Goal: Transaction & Acquisition: Purchase product/service

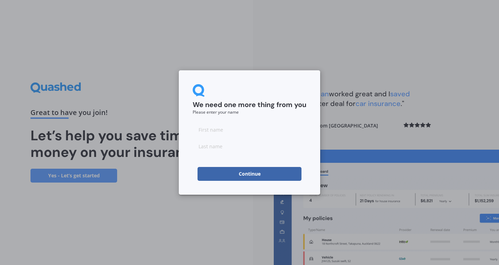
click at [215, 126] on input at bounding box center [249, 130] width 114 height 14
click at [210, 132] on input at bounding box center [249, 130] width 114 height 14
type input "Roger"
click at [204, 143] on input at bounding box center [249, 146] width 114 height 14
type input "Boyce"
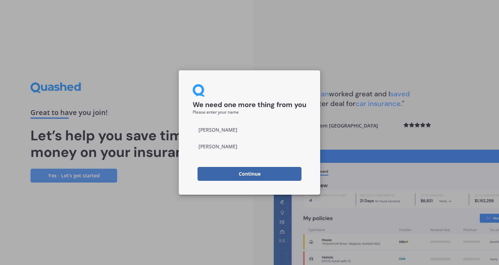
click at [370, 125] on div "We need one more thing from you Please enter your name Roger Boyce Continue" at bounding box center [249, 132] width 499 height 265
click at [249, 174] on button "Continue" at bounding box center [249, 174] width 104 height 14
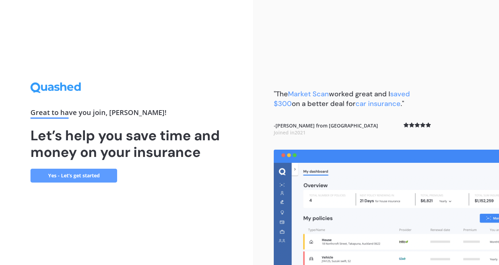
click at [78, 178] on link "Yes - Let’s get started" at bounding box center [73, 176] width 87 height 14
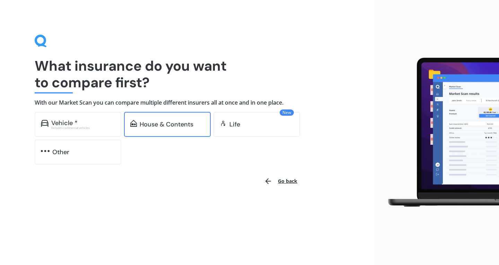
click at [165, 126] on div "House & Contents" at bounding box center [167, 124] width 54 height 7
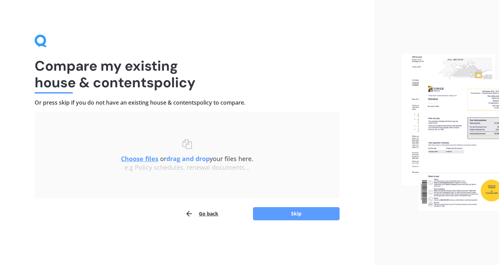
click at [140, 159] on u "Choose files" at bounding box center [139, 158] width 37 height 8
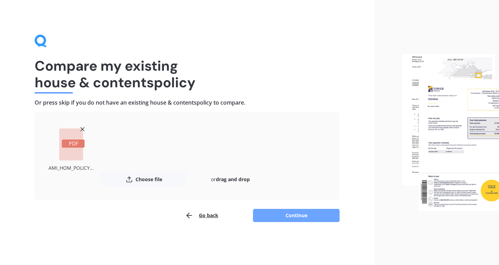
click at [297, 217] on button "Continue" at bounding box center [296, 215] width 87 height 13
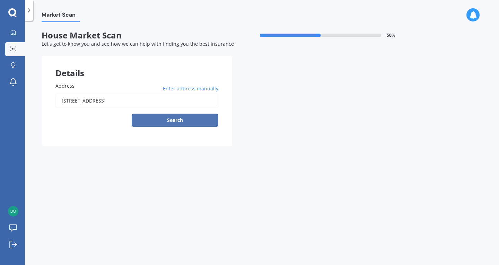
click at [179, 120] on button "Search" at bounding box center [175, 120] width 87 height 13
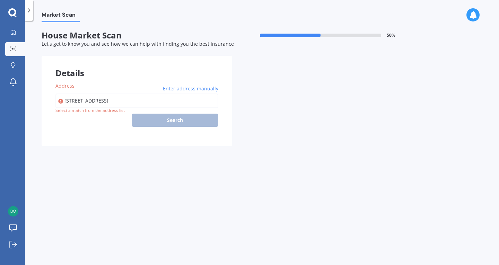
type input "44 Waipipi Road, Ōpaki, Masterton 5871"
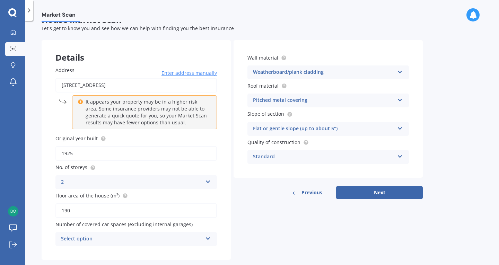
scroll to position [29, 0]
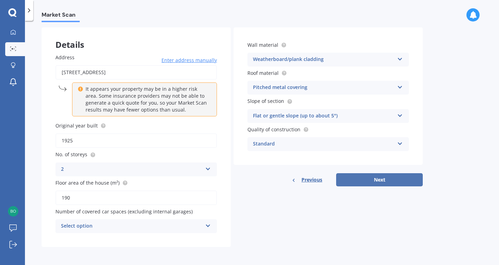
click at [373, 180] on button "Next" at bounding box center [379, 179] width 87 height 13
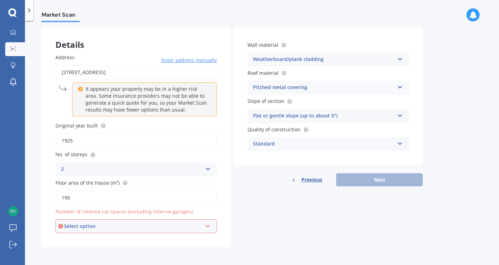
click at [207, 226] on icon at bounding box center [208, 224] width 6 height 5
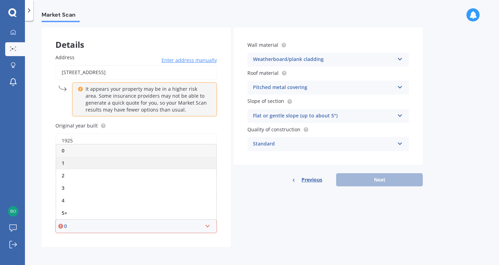
click at [119, 163] on div "1" at bounding box center [136, 163] width 160 height 12
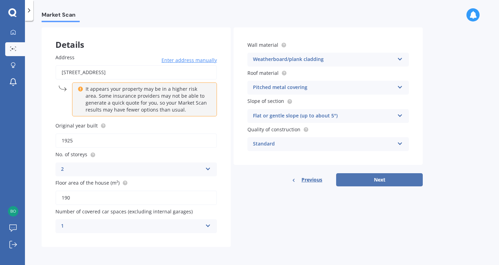
click at [378, 178] on button "Next" at bounding box center [379, 179] width 87 height 13
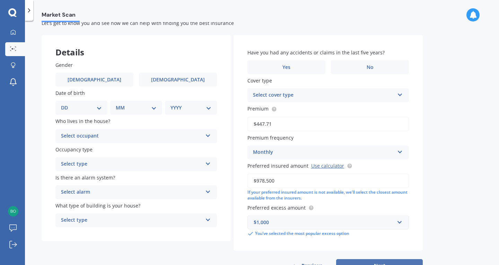
scroll to position [20, 0]
click at [367, 66] on span "No" at bounding box center [369, 68] width 7 height 6
click at [0, 0] on input "No" at bounding box center [0, 0] width 0 height 0
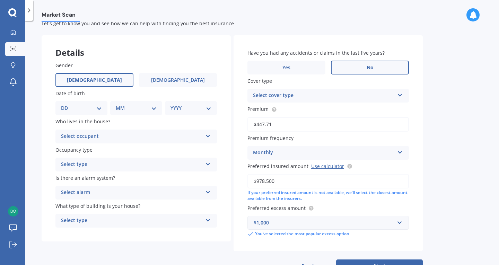
click at [108, 83] on label "Male" at bounding box center [94, 80] width 78 height 14
click at [0, 0] on input "Male" at bounding box center [0, 0] width 0 height 0
click at [100, 109] on select "DD 01 02 03 04 05 06 07 08 09 10 11 12 13 14 15 16 17 18 19 20 21 22 23 24 25 2…" at bounding box center [81, 108] width 41 height 8
select select "07"
click at [66, 105] on select "DD 01 02 03 04 05 06 07 08 09 10 11 12 13 14 15 16 17 18 19 20 21 22 23 24 25 2…" at bounding box center [81, 108] width 41 height 8
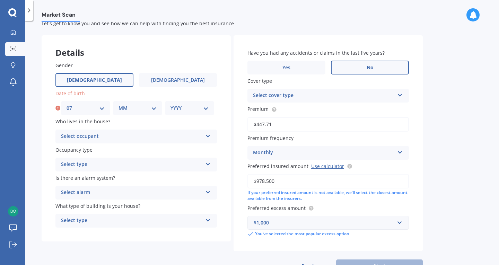
click at [153, 107] on select "MM 01 02 03 04 05 06 07 08 09 10 11 12" at bounding box center [137, 108] width 38 height 8
select select "01"
click at [118, 105] on select "MM 01 02 03 04 05 06 07 08 09 10 11 12" at bounding box center [137, 108] width 38 height 8
click at [208, 108] on select "YYYY 2009 2008 2007 2006 2005 2004 2003 2002 2001 2000 1999 1998 1997 1996 1995…" at bounding box center [189, 108] width 38 height 8
select select "1963"
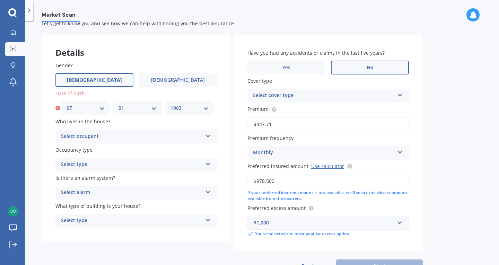
click at [170, 105] on select "YYYY 2009 2008 2007 2006 2005 2004 2003 2002 2001 2000 1999 1998 1997 1996 1995…" at bounding box center [189, 108] width 38 height 8
click at [208, 136] on icon at bounding box center [208, 134] width 6 height 5
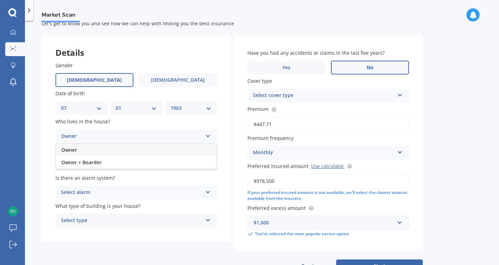
click at [175, 150] on div "Owner" at bounding box center [136, 150] width 161 height 12
click at [208, 163] on icon at bounding box center [208, 162] width 6 height 5
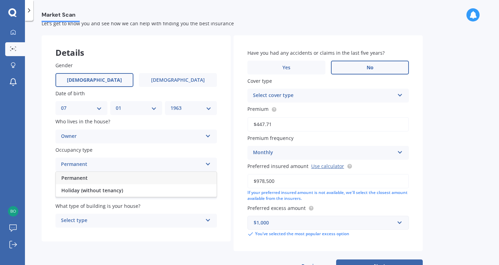
click at [184, 176] on div "Permanent" at bounding box center [136, 178] width 161 height 12
click at [207, 193] on icon at bounding box center [208, 190] width 6 height 5
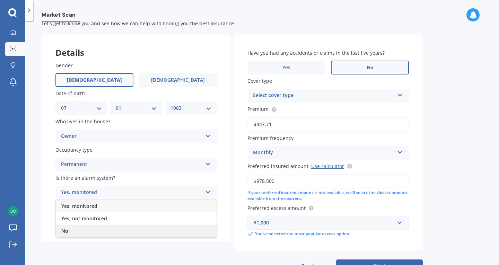
click at [176, 231] on div "No" at bounding box center [136, 231] width 161 height 12
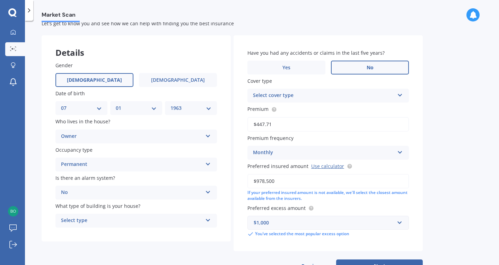
click at [208, 221] on icon at bounding box center [208, 218] width 6 height 5
click at [187, 181] on div "Freestanding" at bounding box center [136, 182] width 161 height 12
click at [400, 94] on icon at bounding box center [400, 93] width 6 height 5
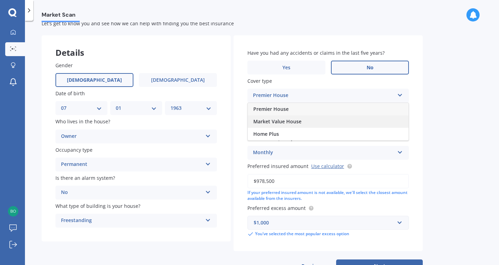
click at [361, 125] on div "Market Value House" at bounding box center [328, 121] width 161 height 12
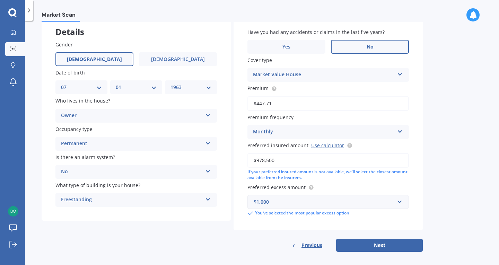
scroll to position [47, 0]
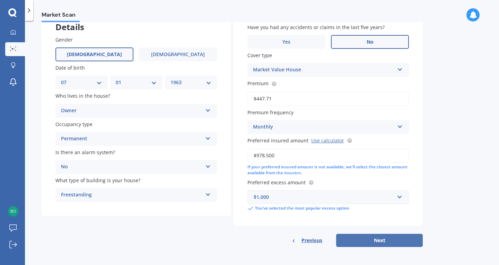
click at [383, 237] on button "Next" at bounding box center [379, 240] width 87 height 13
select select "07"
select select "01"
select select "1963"
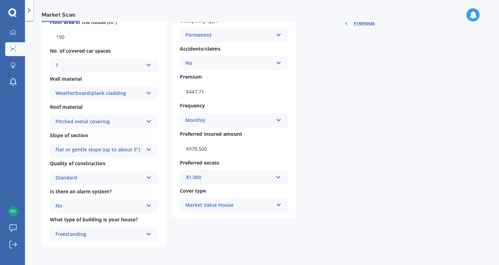
scroll to position [0, 0]
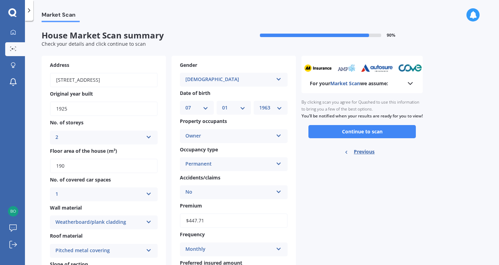
click at [410, 84] on polyline at bounding box center [410, 83] width 4 height 2
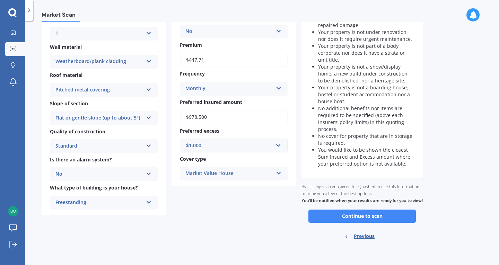
scroll to position [168, 0]
click at [367, 215] on button "Continue to scan" at bounding box center [361, 215] width 107 height 13
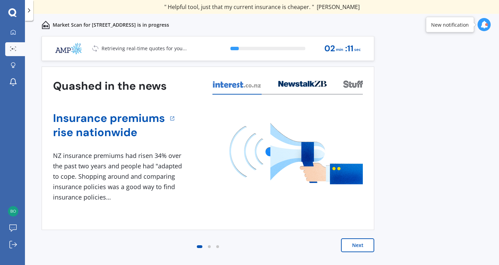
click at [360, 247] on button "Next" at bounding box center [357, 245] width 33 height 14
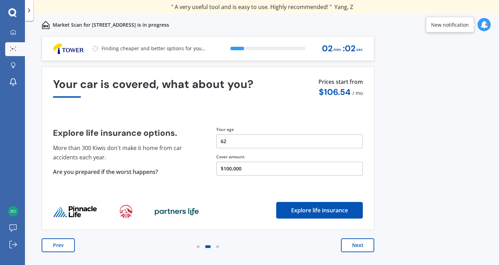
click at [360, 248] on button "Next" at bounding box center [357, 245] width 33 height 14
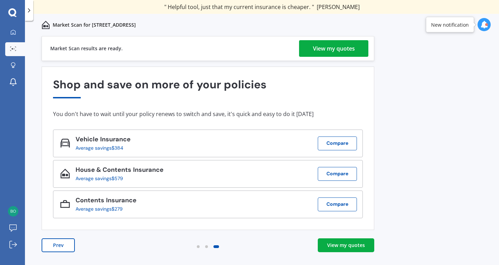
click at [325, 48] on div "View my quotes" at bounding box center [334, 48] width 42 height 17
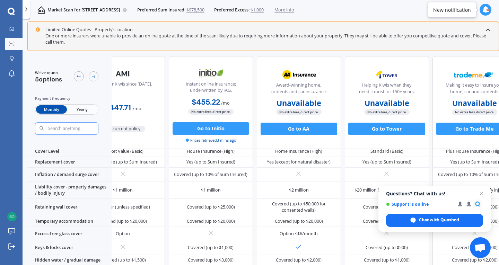
scroll to position [50, 57]
